Goal: Task Accomplishment & Management: Complete application form

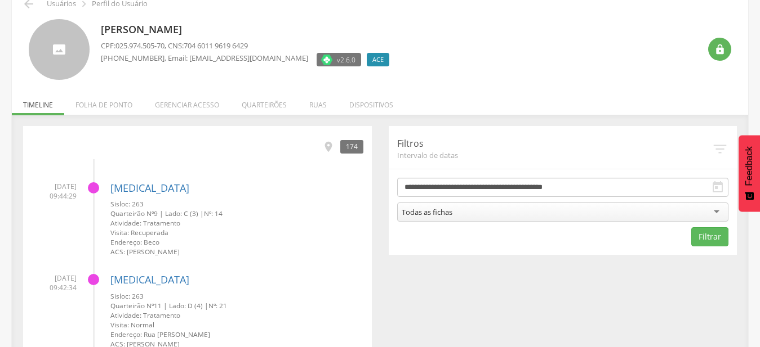
scroll to position [57, 0]
click at [277, 105] on li "Quarteirões" at bounding box center [264, 101] width 68 height 26
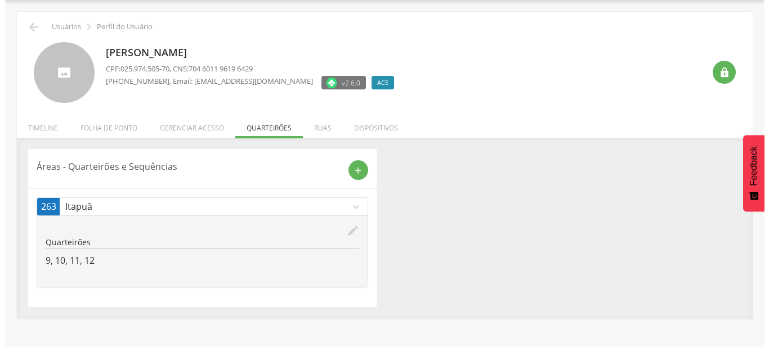
scroll to position [34, 0]
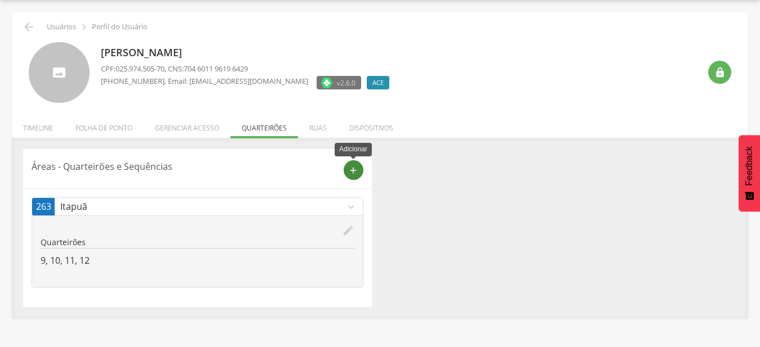
click at [358, 168] on icon "add" at bounding box center [353, 171] width 10 height 10
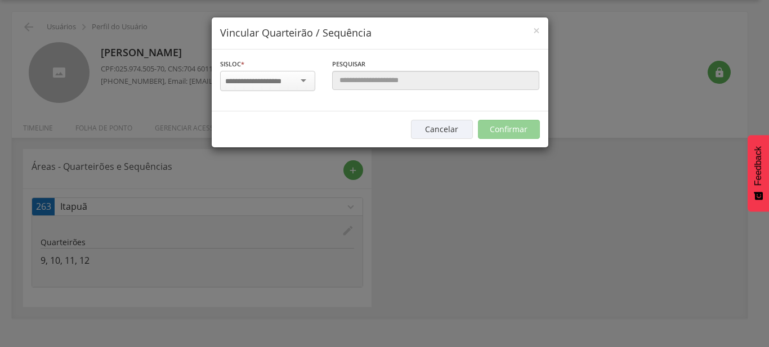
click at [298, 84] on div at bounding box center [267, 81] width 95 height 20
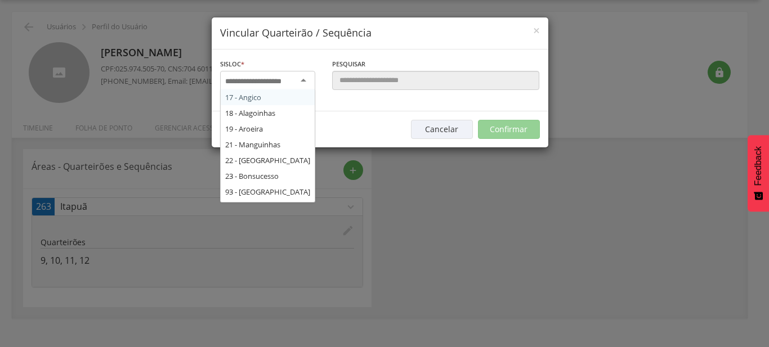
scroll to position [182, 0]
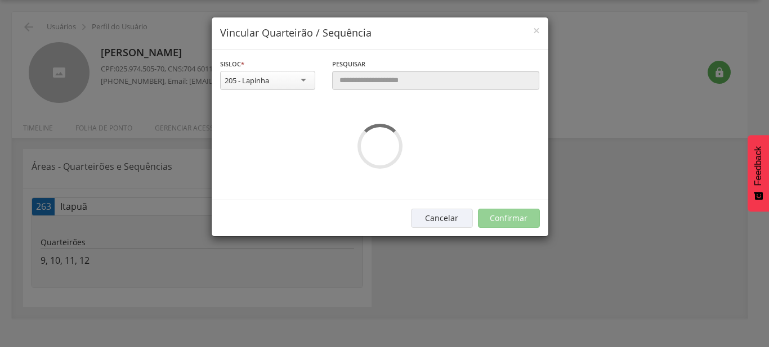
click at [273, 116] on div "**********" at bounding box center [380, 125] width 337 height 151
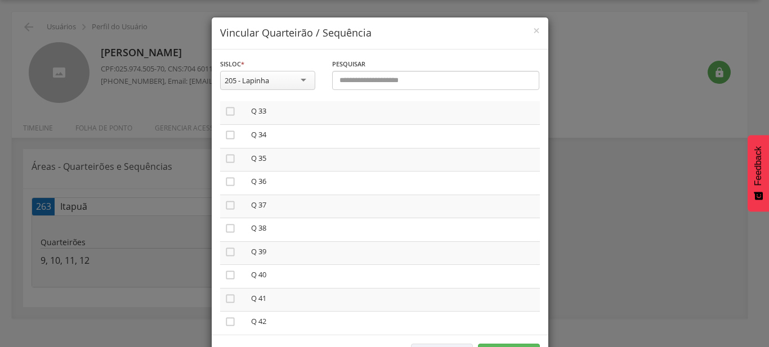
scroll to position [1016, 0]
click at [225, 305] on icon "" at bounding box center [230, 310] width 11 height 11
click at [226, 277] on td "" at bounding box center [233, 289] width 26 height 24
click at [226, 282] on icon "" at bounding box center [230, 287] width 11 height 11
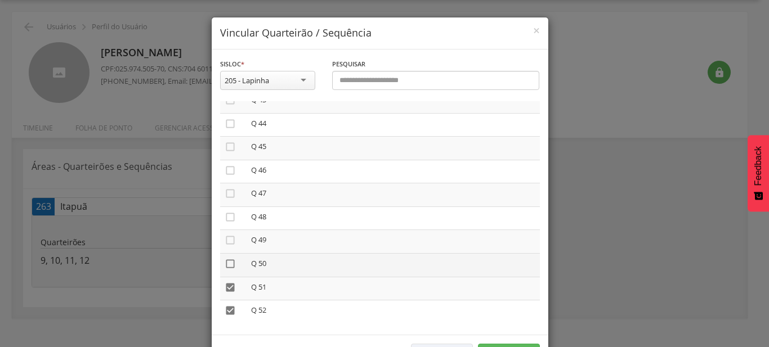
click at [229, 259] on icon "" at bounding box center [230, 264] width 11 height 11
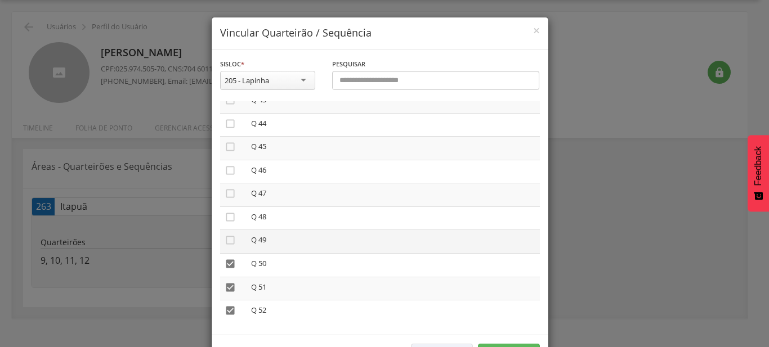
click at [229, 230] on td "" at bounding box center [233, 242] width 26 height 24
click at [229, 235] on icon "" at bounding box center [230, 240] width 11 height 11
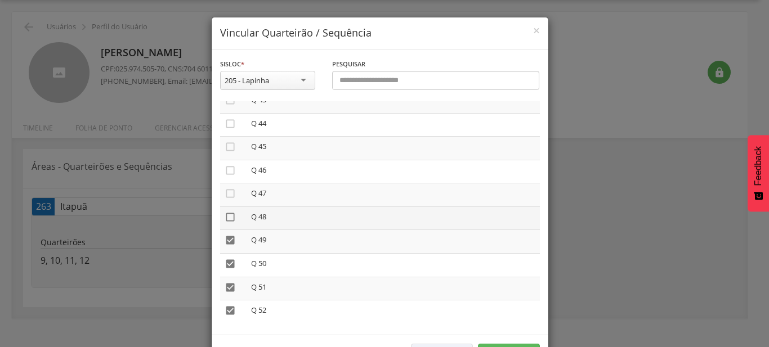
click at [228, 212] on icon "" at bounding box center [230, 217] width 11 height 11
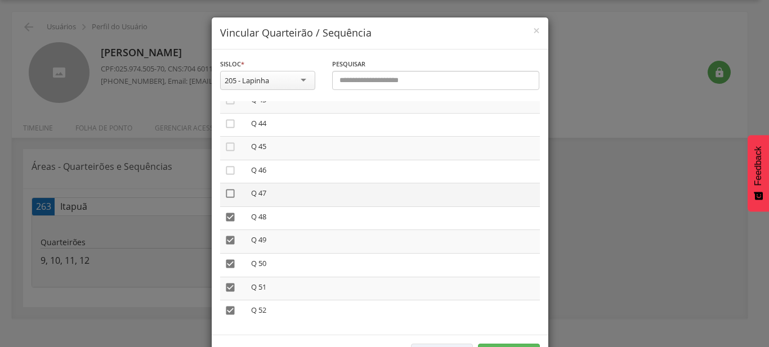
click at [229, 188] on icon "" at bounding box center [230, 193] width 11 height 11
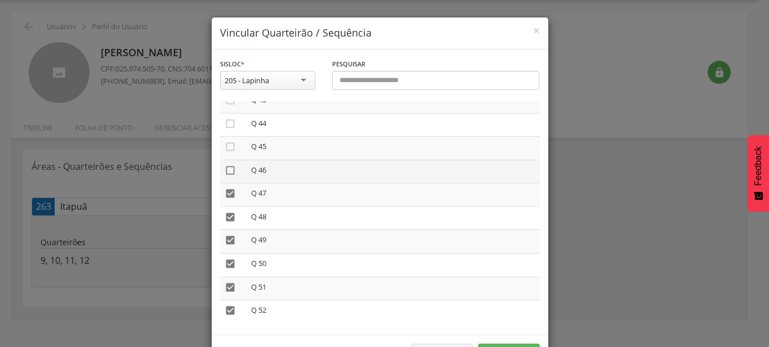
click at [227, 165] on icon "" at bounding box center [230, 170] width 11 height 11
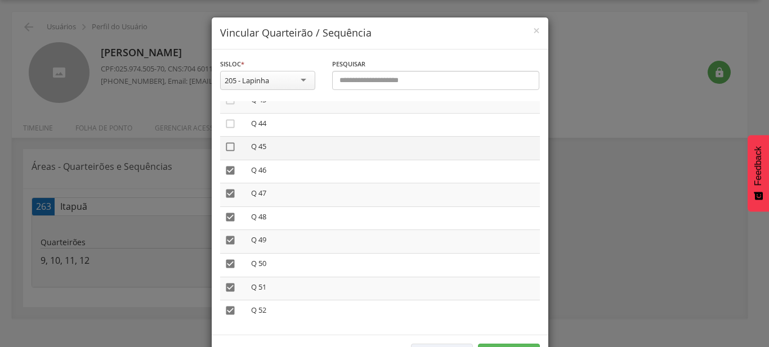
click at [227, 144] on icon "" at bounding box center [230, 146] width 11 height 11
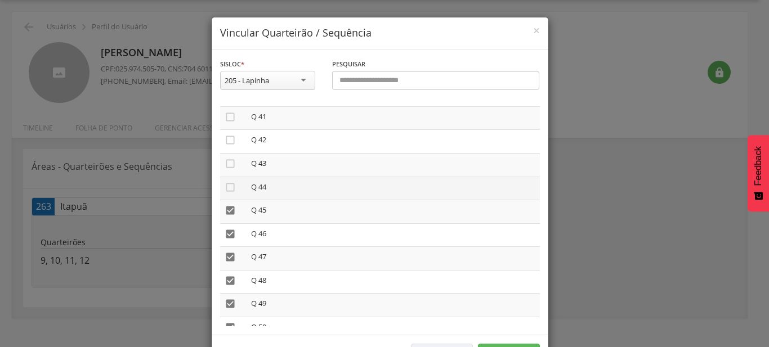
scroll to position [952, 0]
click at [228, 183] on icon "" at bounding box center [230, 187] width 11 height 11
click at [225, 161] on icon "" at bounding box center [230, 164] width 11 height 11
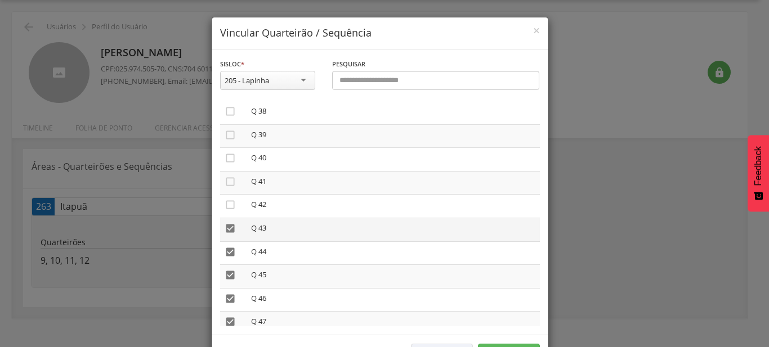
scroll to position [861, 0]
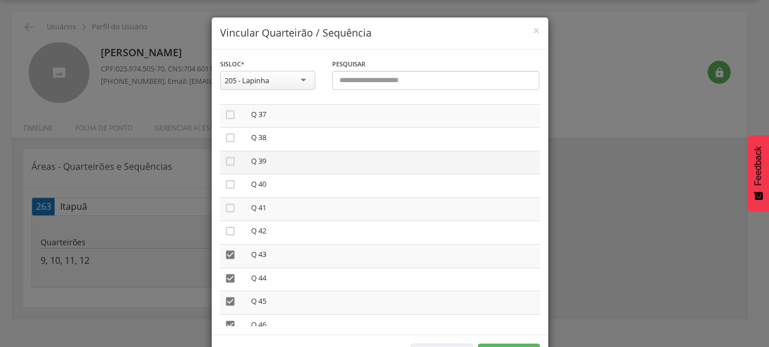
click at [224, 163] on td "" at bounding box center [233, 163] width 26 height 24
click at [225, 157] on icon "" at bounding box center [230, 161] width 11 height 11
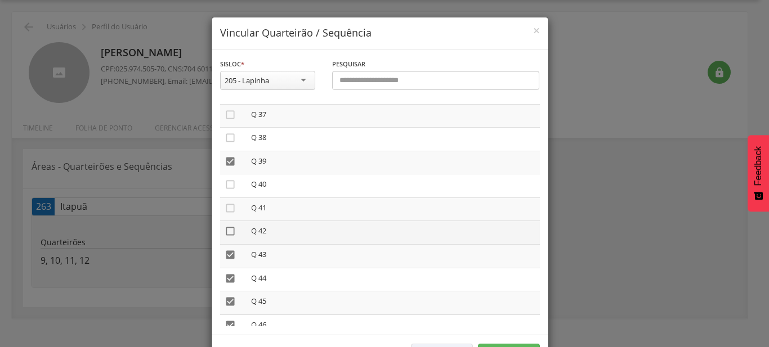
click at [229, 229] on icon "" at bounding box center [230, 231] width 11 height 11
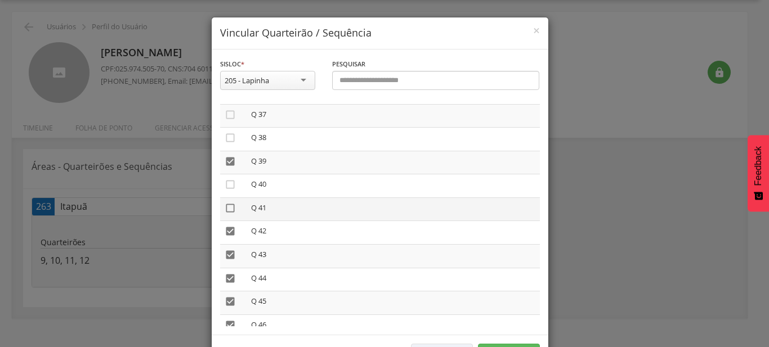
click at [229, 203] on icon "" at bounding box center [230, 208] width 11 height 11
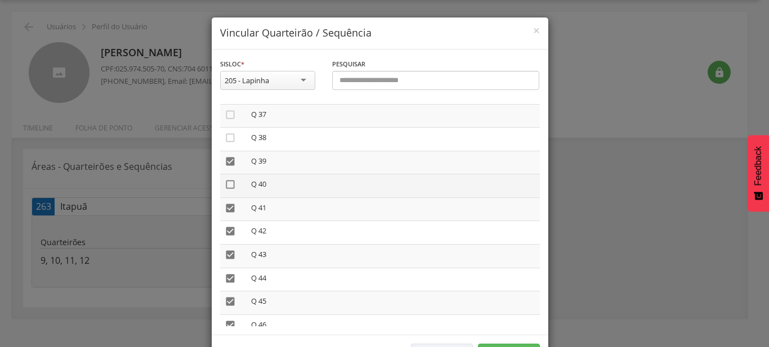
click at [228, 180] on icon "" at bounding box center [230, 184] width 11 height 11
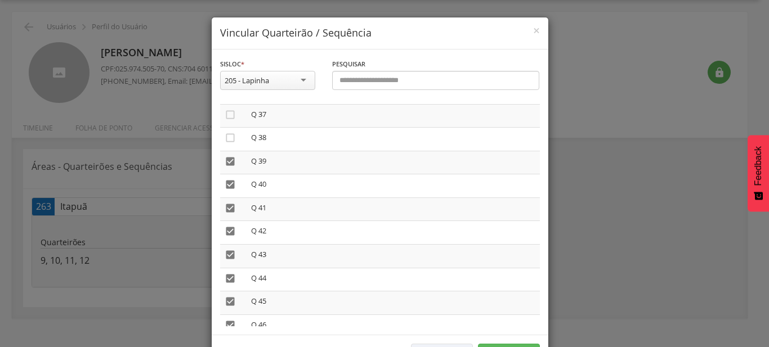
click at [578, 155] on div "**********" at bounding box center [384, 173] width 769 height 347
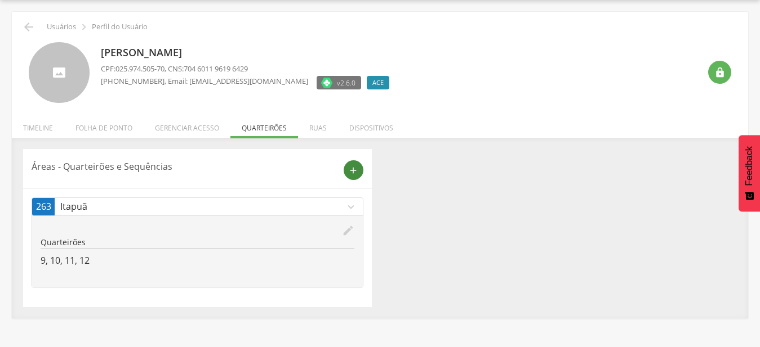
click at [349, 173] on icon "add" at bounding box center [353, 171] width 10 height 10
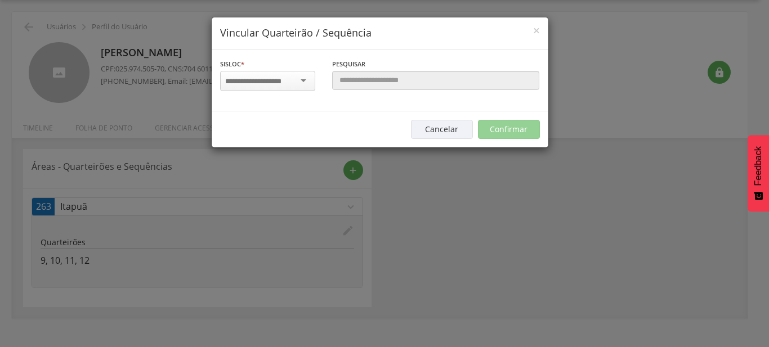
click at [285, 82] on input "select-one" at bounding box center [260, 82] width 71 height 10
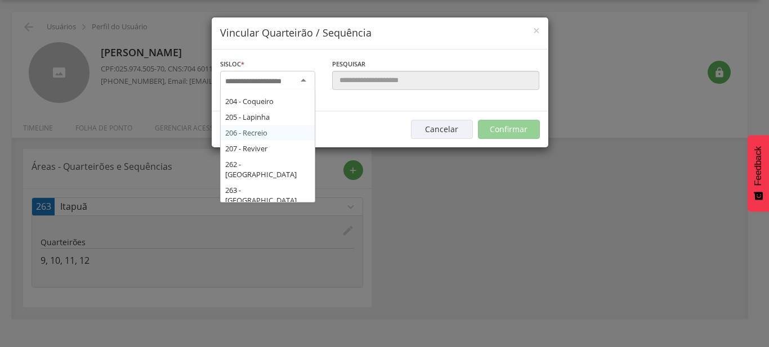
scroll to position [191, 0]
click at [280, 99] on div "Sisloc * 17 - Angico 18 - [GEOGRAPHIC_DATA] 19 - [GEOGRAPHIC_DATA] 21 - [GEOGRA…" at bounding box center [268, 80] width 112 height 45
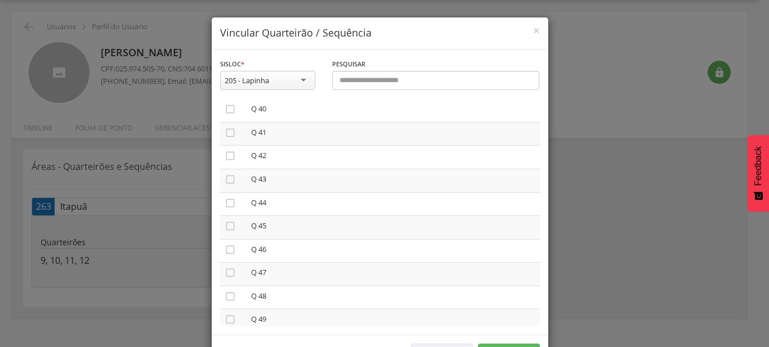
scroll to position [888, 0]
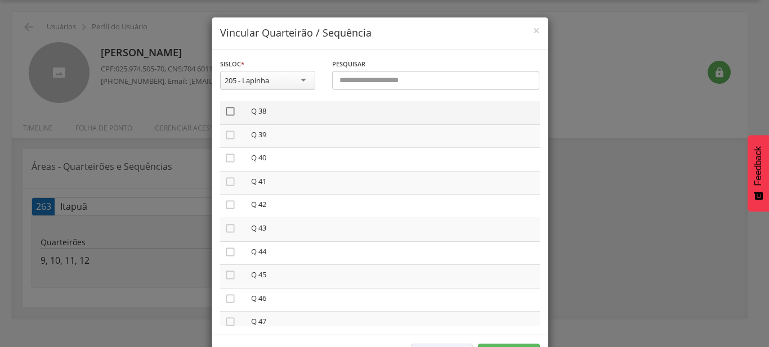
click at [225, 106] on icon "" at bounding box center [230, 111] width 11 height 11
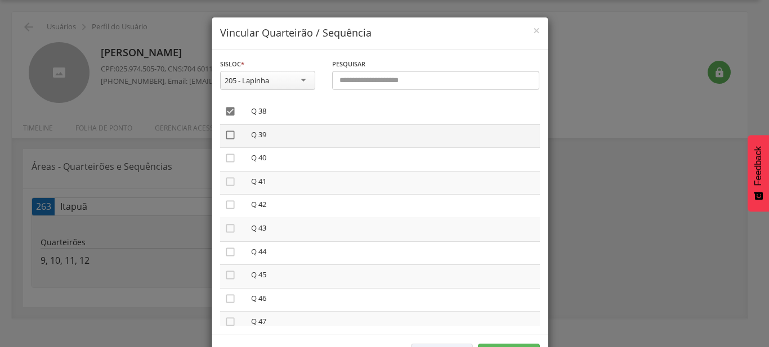
click at [226, 131] on icon "" at bounding box center [230, 135] width 11 height 11
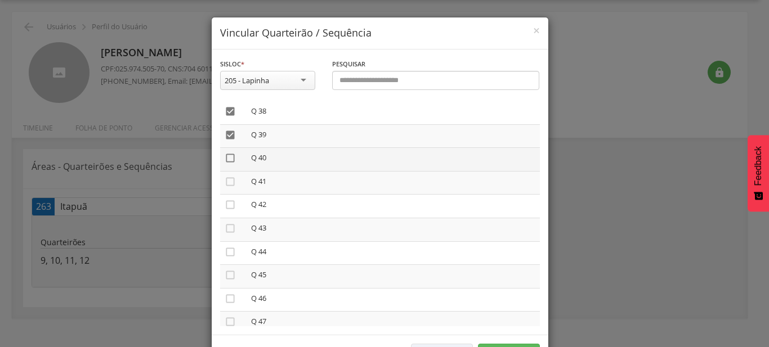
click at [227, 153] on icon "" at bounding box center [230, 158] width 11 height 11
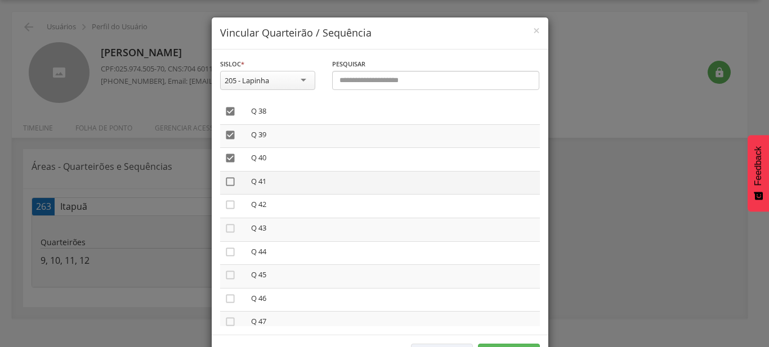
click at [228, 176] on icon "" at bounding box center [230, 181] width 11 height 11
drag, startPoint x: 228, startPoint y: 198, endPoint x: 228, endPoint y: 217, distance: 19.1
click at [228, 199] on icon "" at bounding box center [230, 204] width 11 height 11
drag, startPoint x: 228, startPoint y: 217, endPoint x: 228, endPoint y: 226, distance: 8.4
click at [228, 223] on icon "" at bounding box center [230, 228] width 11 height 11
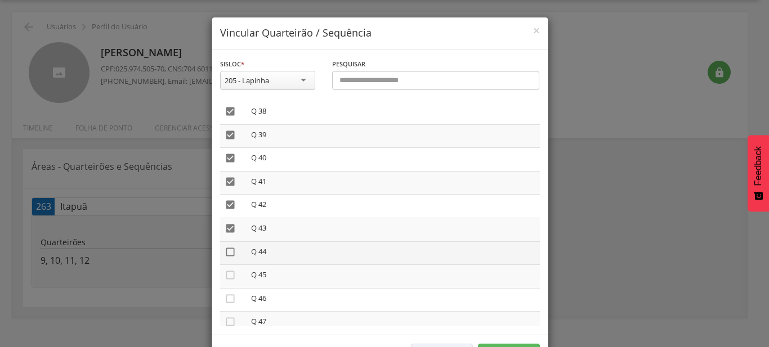
click at [227, 247] on icon "" at bounding box center [230, 252] width 11 height 11
click at [227, 273] on icon "" at bounding box center [230, 275] width 11 height 11
click at [229, 229] on icon "" at bounding box center [230, 234] width 11 height 11
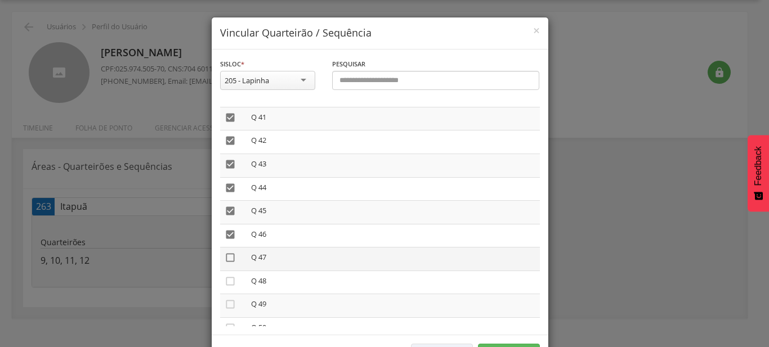
click at [228, 256] on icon "" at bounding box center [230, 257] width 11 height 11
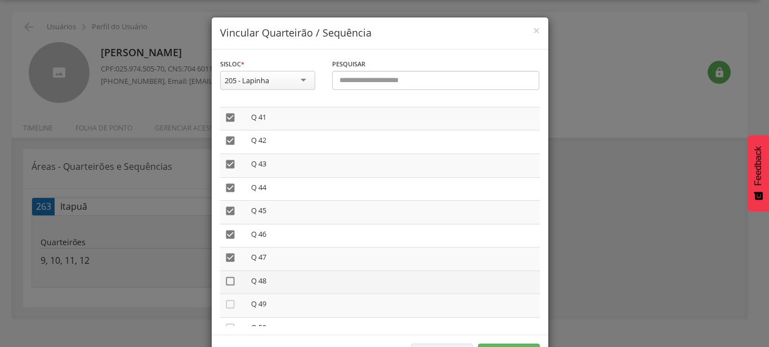
click at [225, 276] on icon "" at bounding box center [230, 281] width 11 height 11
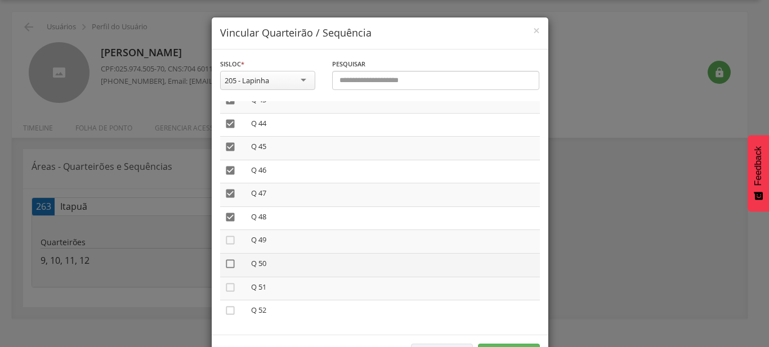
drag, startPoint x: 227, startPoint y: 235, endPoint x: 229, endPoint y: 260, distance: 25.4
click at [228, 235] on icon "" at bounding box center [230, 240] width 11 height 11
click at [229, 260] on icon "" at bounding box center [230, 264] width 11 height 11
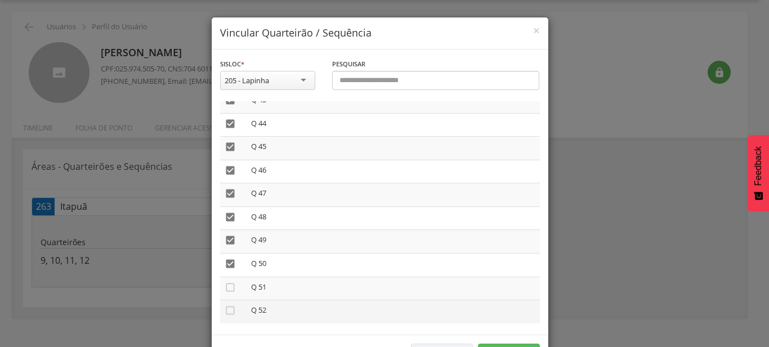
drag, startPoint x: 228, startPoint y: 278, endPoint x: 228, endPoint y: 295, distance: 16.3
click at [228, 282] on icon "" at bounding box center [230, 287] width 11 height 11
click at [227, 305] on icon "" at bounding box center [230, 310] width 11 height 11
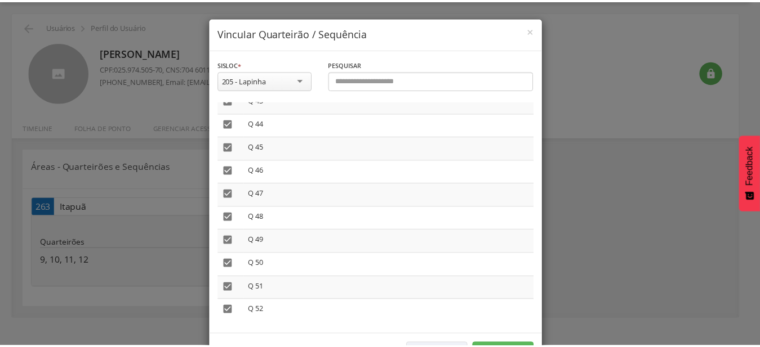
scroll to position [42, 0]
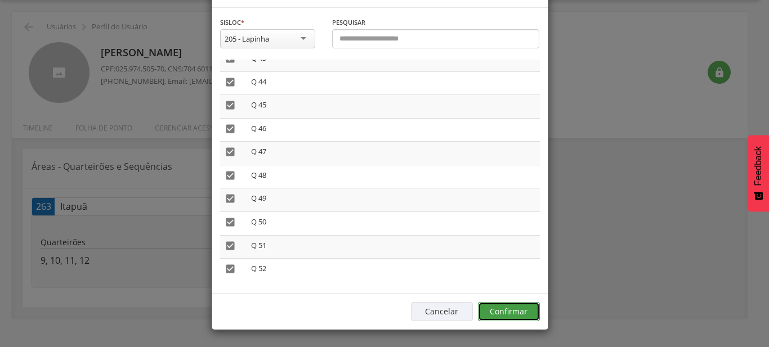
click at [524, 307] on button "Confirmar" at bounding box center [509, 311] width 62 height 19
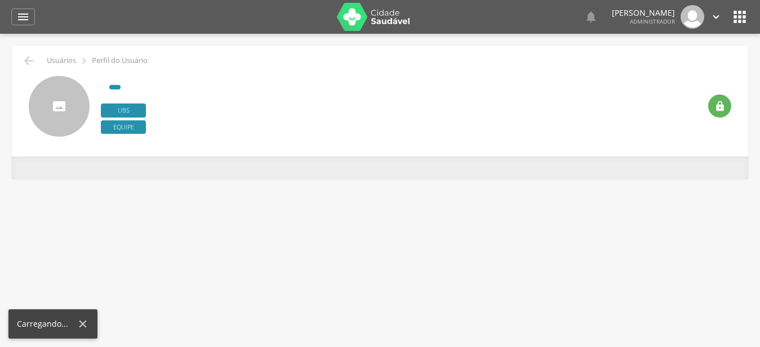
type input "**********"
